Goal: Information Seeking & Learning: Check status

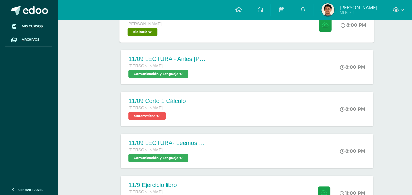
scroll to position [220, 0]
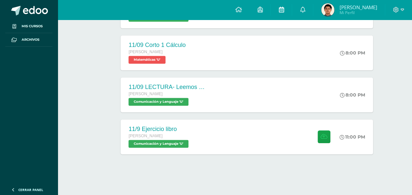
click at [284, 10] on icon at bounding box center [281, 10] width 5 height 6
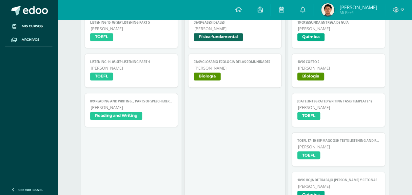
scroll to position [230, 0]
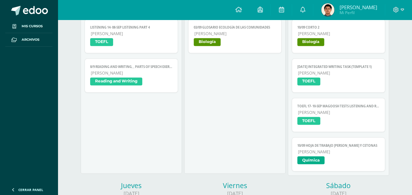
click at [358, 157] on span "Química" at bounding box center [339, 161] width 82 height 10
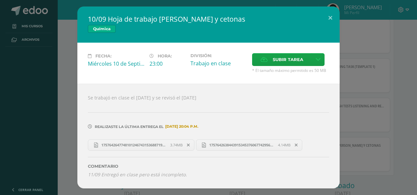
click at [58, 74] on div "10/09 Hoja de trabajo Aldehídos y cetonas Química Fecha: Miércoles 10 de Septie…" at bounding box center [209, 97] width 412 height 181
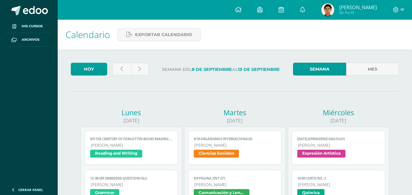
scroll to position [228, 0]
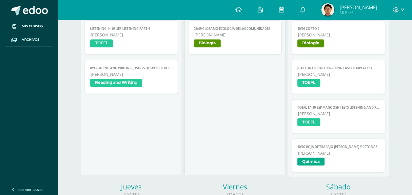
click at [361, 7] on span "[PERSON_NAME] Mi Perfil" at bounding box center [349, 9] width 58 height 13
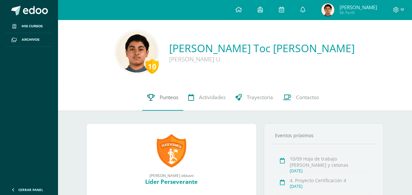
click at [153, 97] on icon at bounding box center [151, 97] width 8 height 7
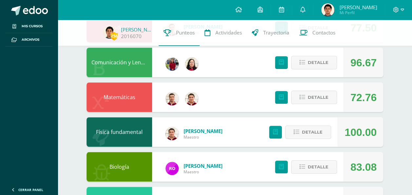
scroll to position [328, 0]
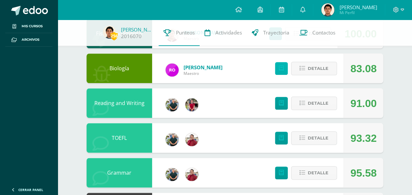
click at [277, 70] on link at bounding box center [281, 68] width 13 height 13
click at [292, 10] on link at bounding box center [281, 10] width 21 height 20
